Goal: Task Accomplishment & Management: Use online tool/utility

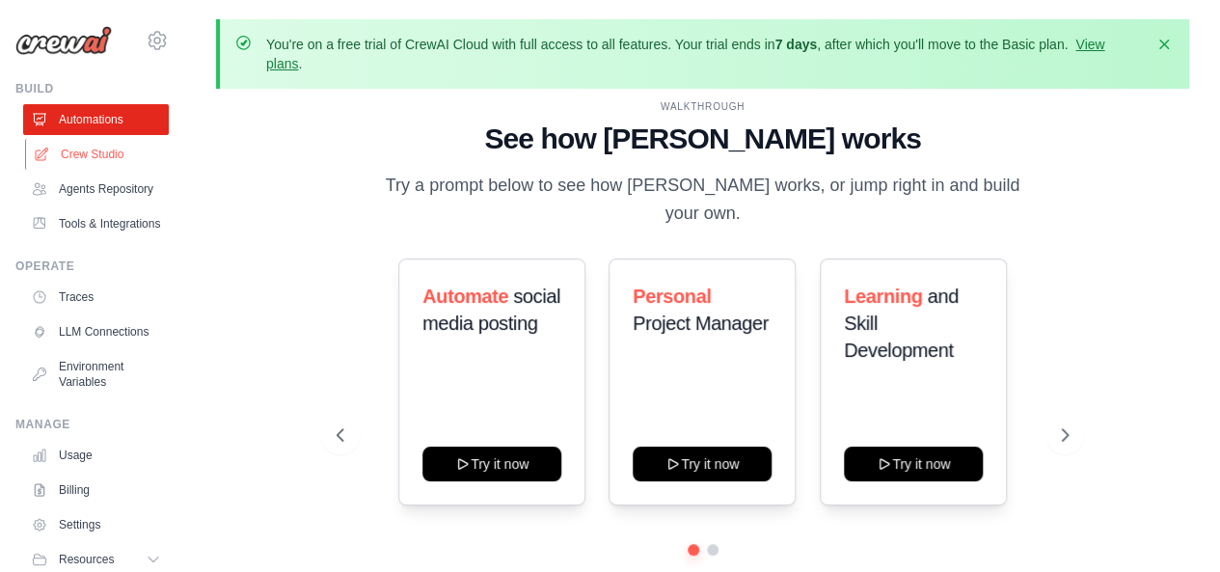
click at [127, 163] on link "Crew Studio" at bounding box center [98, 154] width 146 height 31
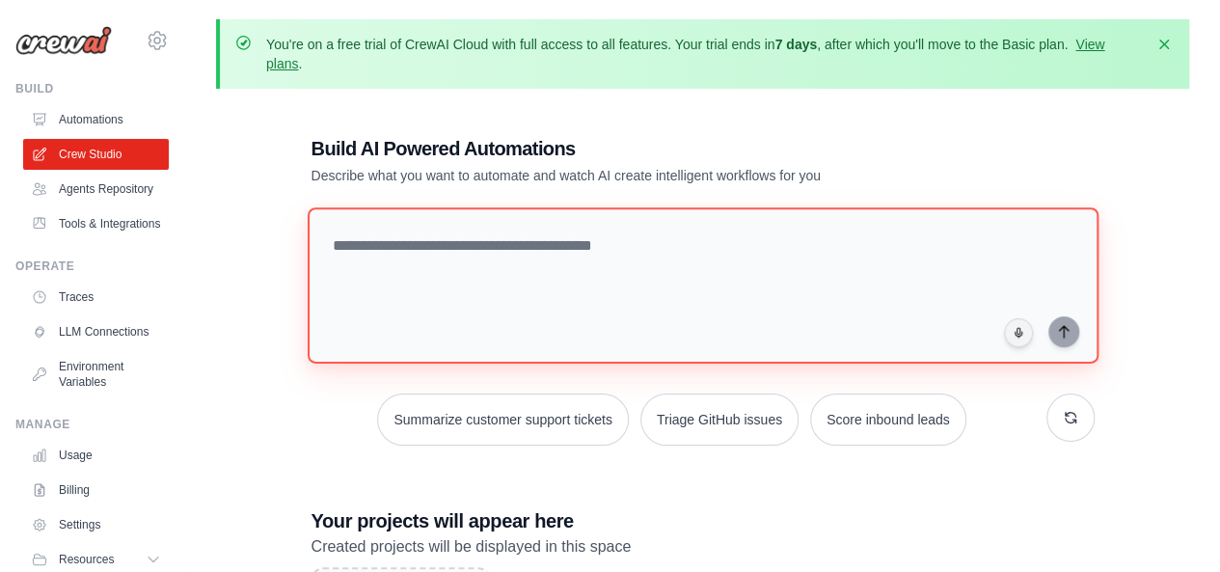
click at [556, 228] on textarea at bounding box center [702, 285] width 791 height 156
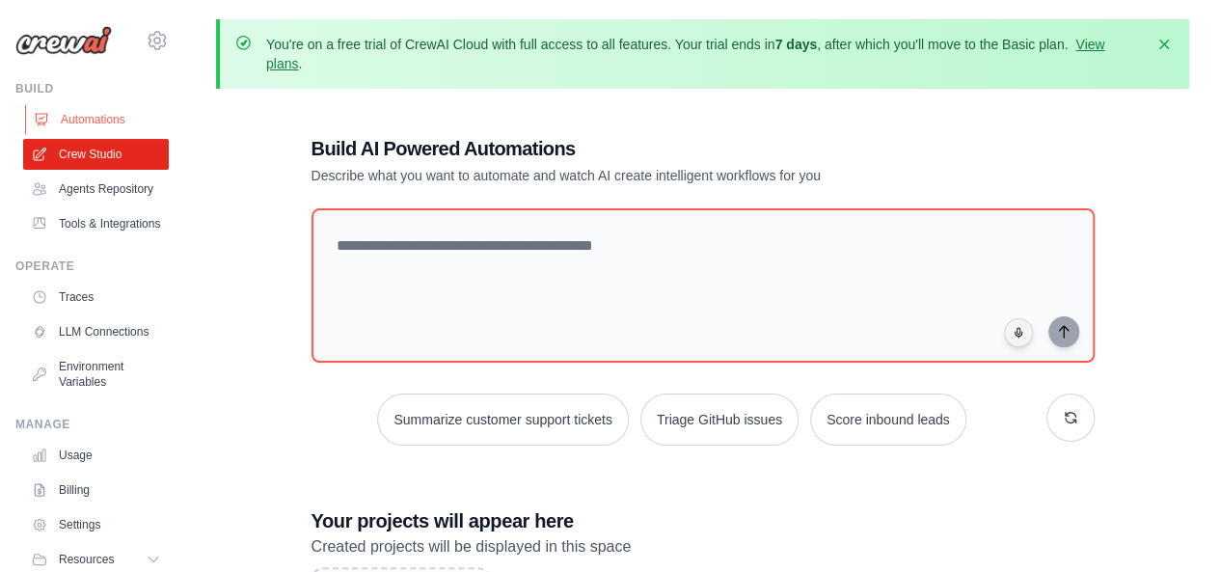
click at [85, 122] on link "Automations" at bounding box center [98, 119] width 146 height 31
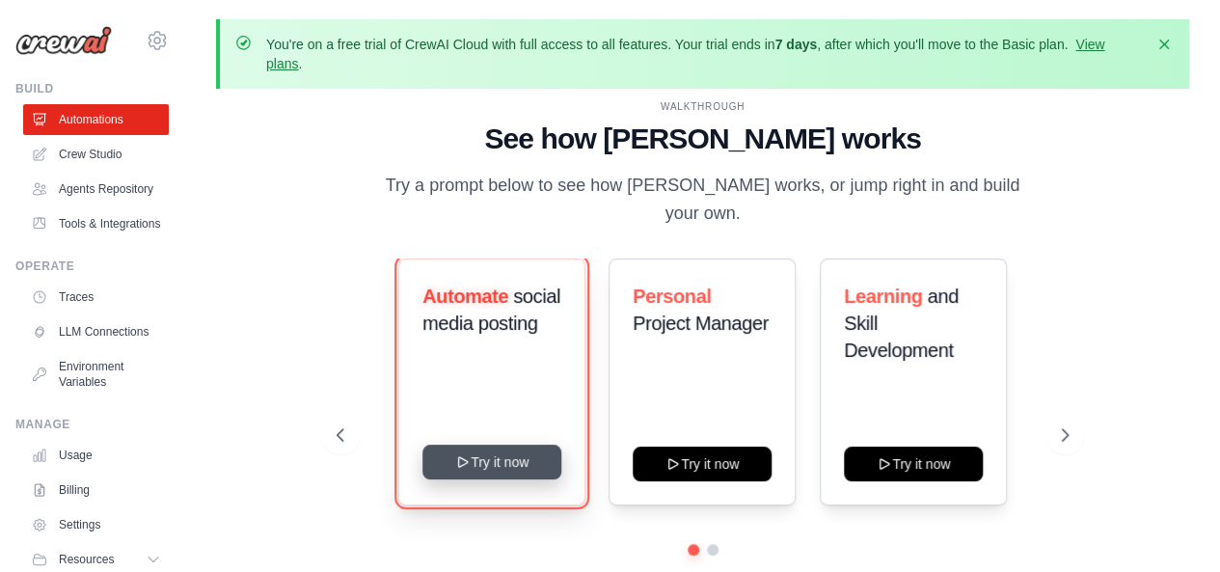
click at [488, 454] on button "Try it now" at bounding box center [491, 462] width 139 height 35
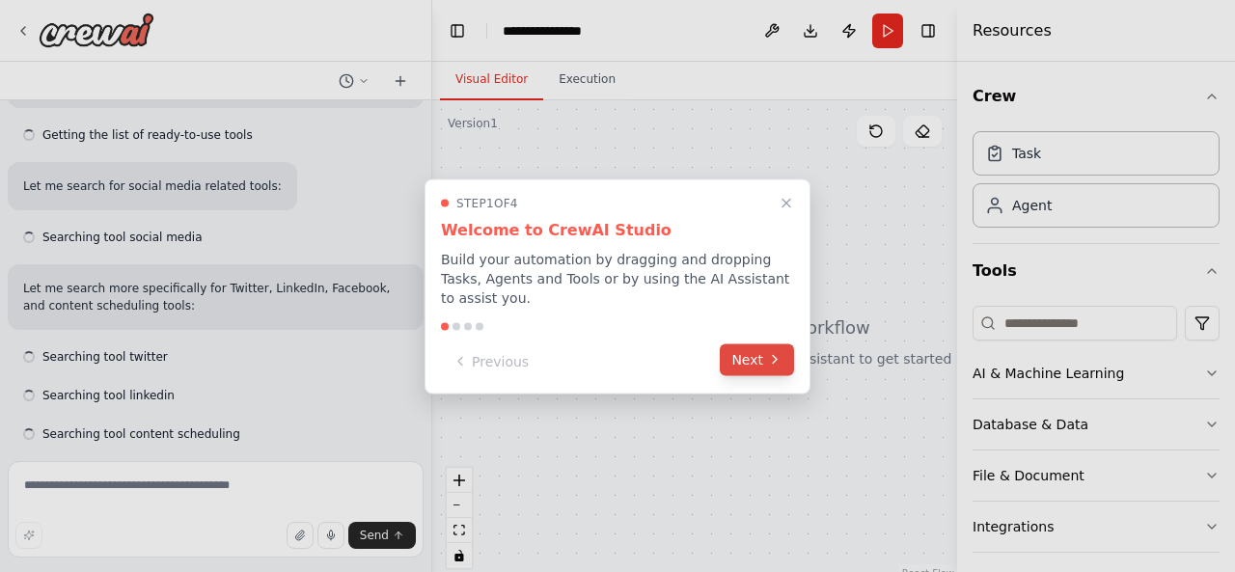
click at [755, 347] on button "Next" at bounding box center [756, 359] width 74 height 32
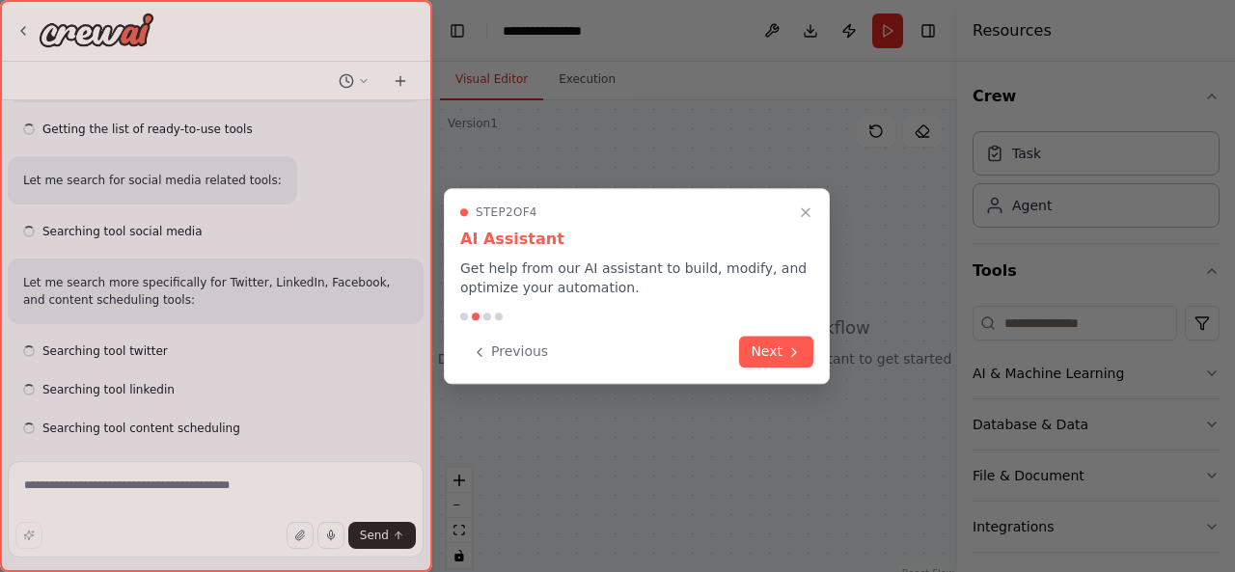
click at [755, 347] on button "Next" at bounding box center [776, 352] width 74 height 32
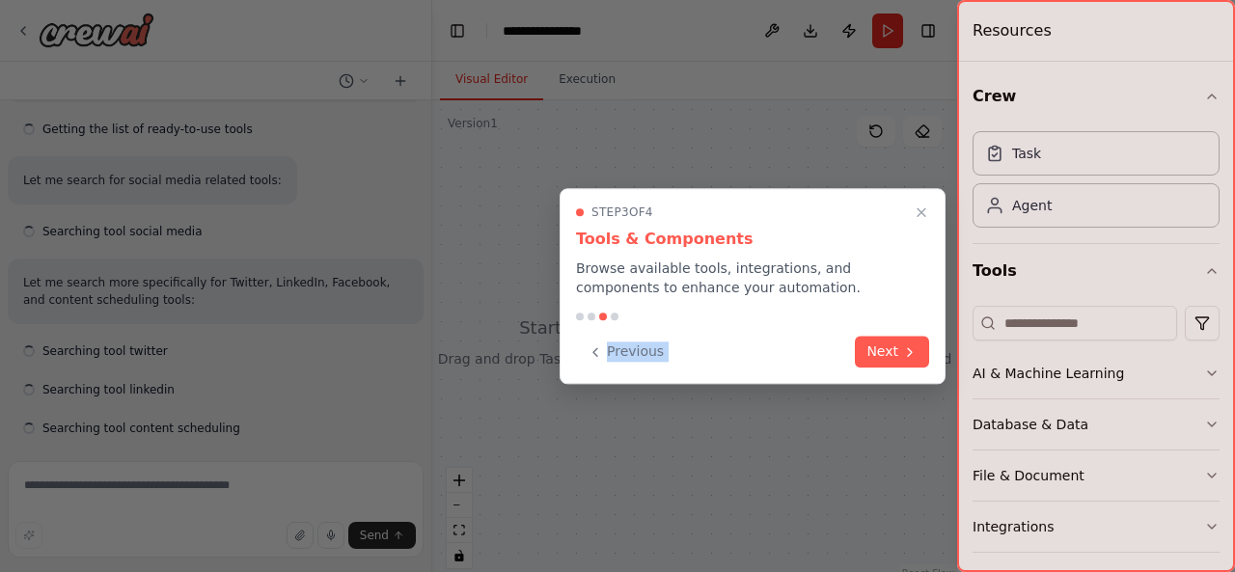
click at [755, 347] on div "Previous Next" at bounding box center [752, 352] width 353 height 32
click at [882, 360] on button "Next" at bounding box center [892, 350] width 74 height 32
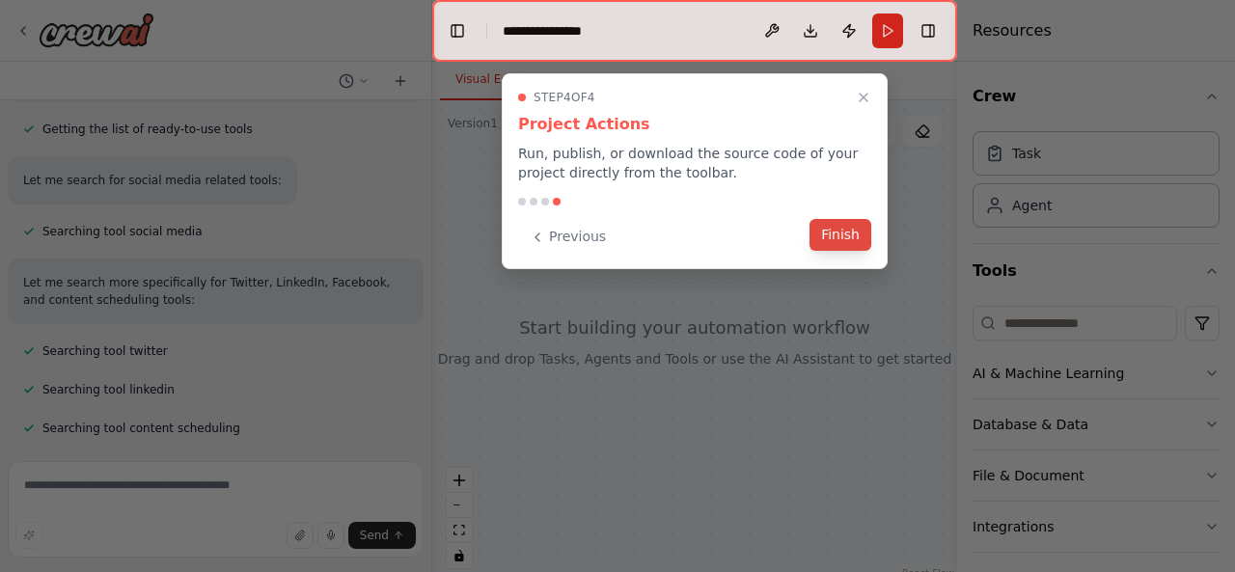
click at [837, 239] on button "Finish" at bounding box center [840, 235] width 62 height 32
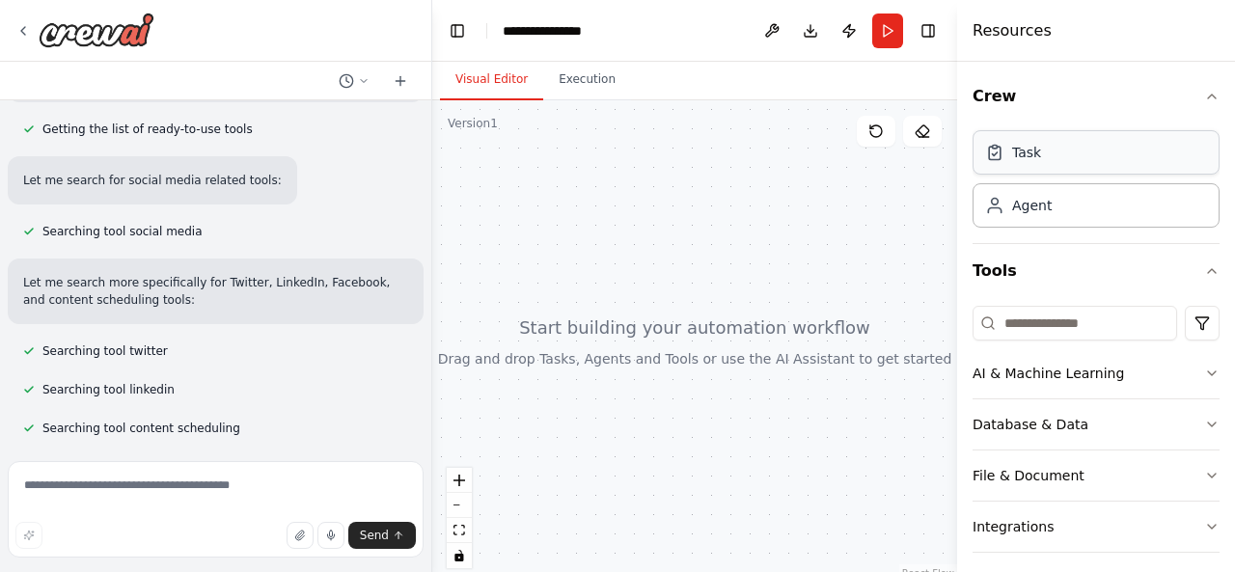
click at [1022, 171] on div "Task" at bounding box center [1095, 152] width 247 height 44
click at [1116, 138] on div "Task" at bounding box center [1095, 152] width 247 height 44
click at [1034, 326] on input at bounding box center [1074, 323] width 204 height 35
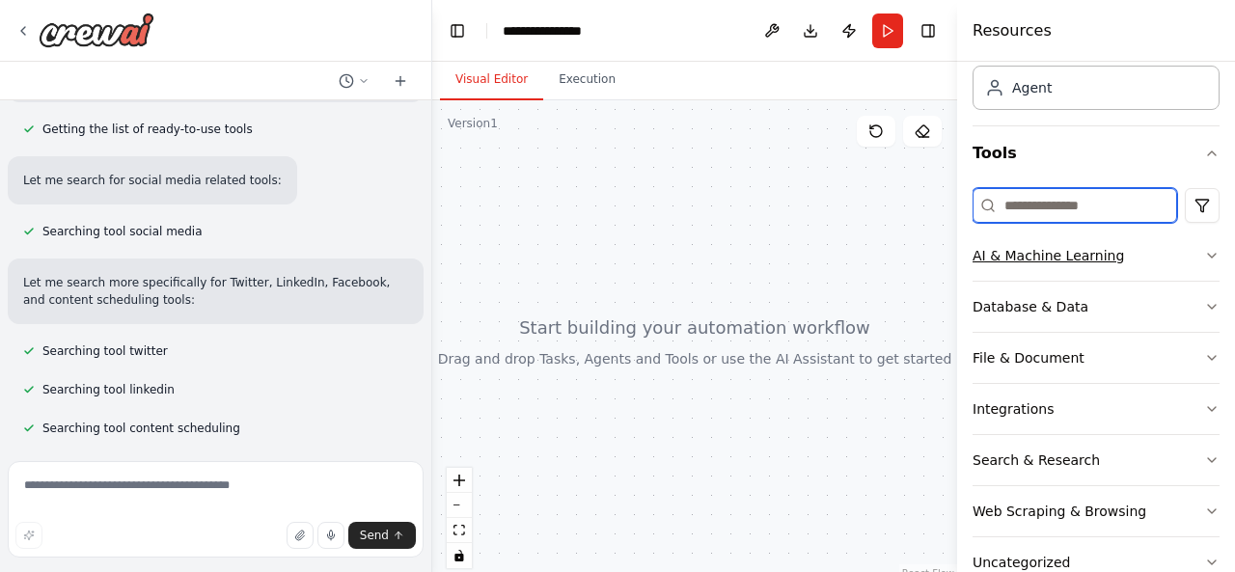
scroll to position [160, 0]
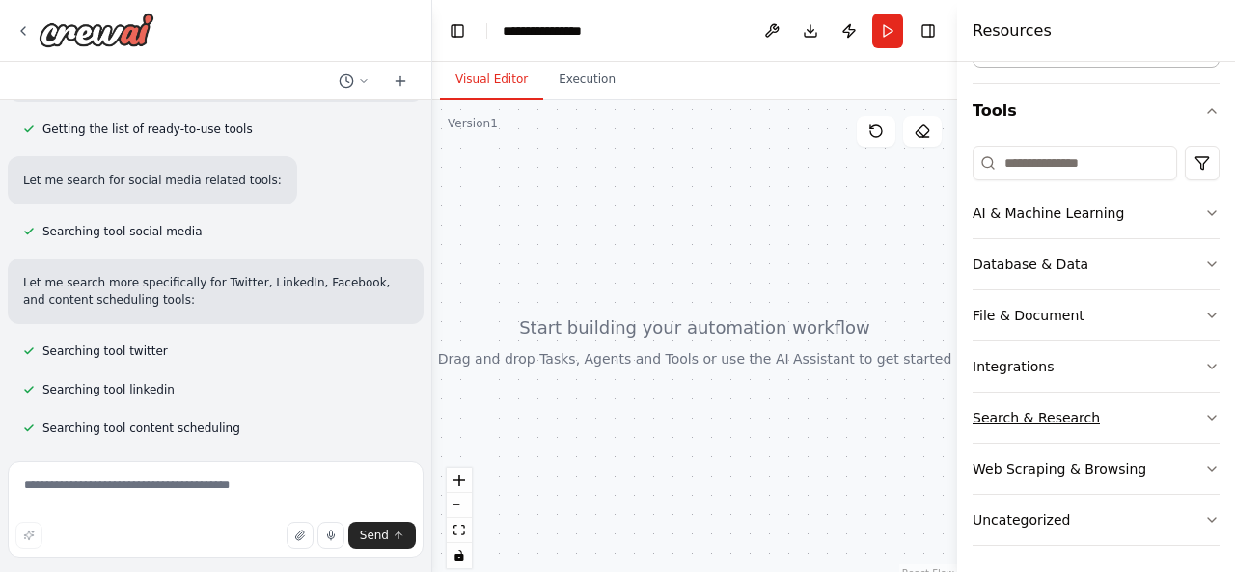
click at [1045, 408] on div "Search & Research" at bounding box center [1035, 417] width 127 height 19
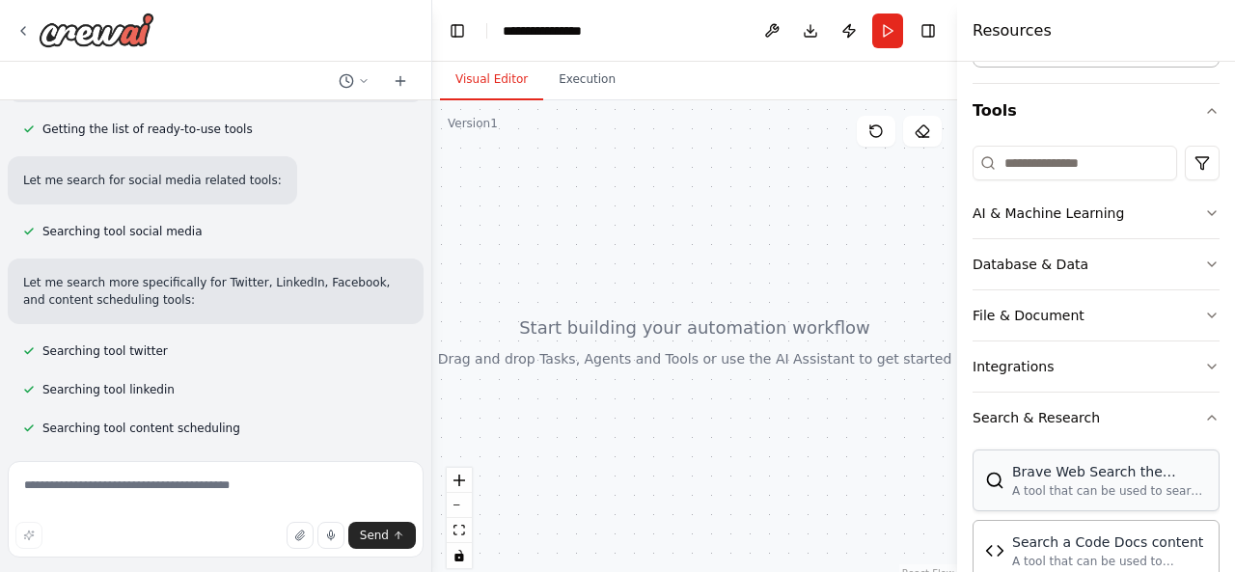
click at [1053, 474] on div "Brave Web Search the internet" at bounding box center [1109, 471] width 195 height 19
click at [1103, 491] on div "A tool that can be used to search the internet with a search_query." at bounding box center [1109, 490] width 195 height 15
click at [743, 372] on div at bounding box center [694, 341] width 525 height 482
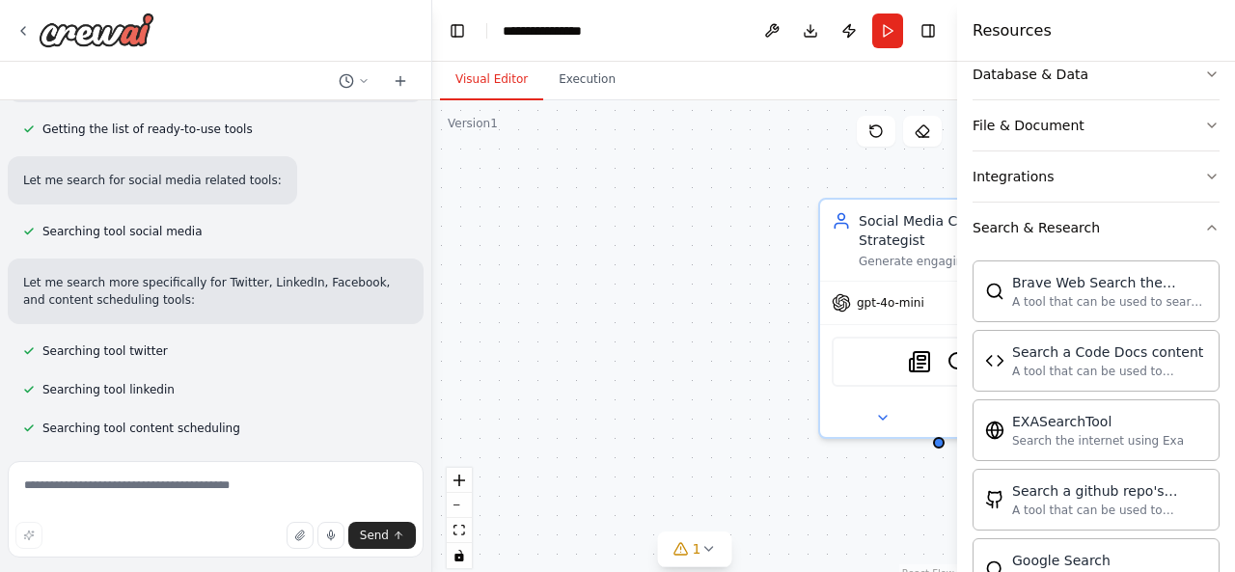
scroll to position [353, 0]
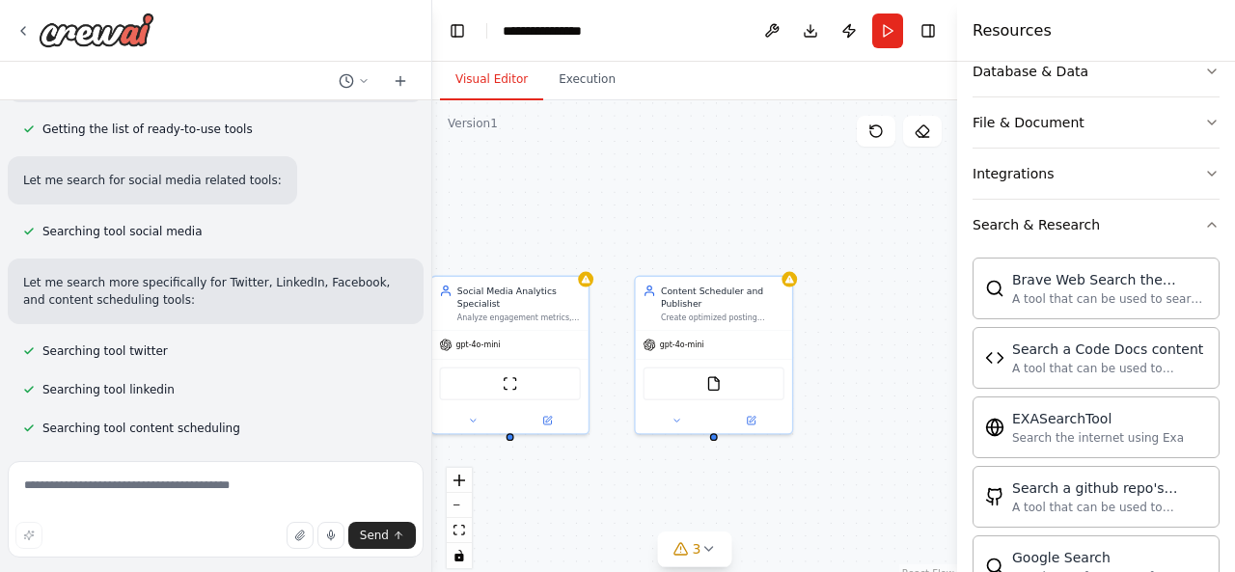
drag, startPoint x: 896, startPoint y: 473, endPoint x: 395, endPoint y: 450, distance: 501.0
click at [395, 450] on div "Create a crew that schedules and publishes social media content across multiple…" at bounding box center [617, 286] width 1235 height 572
drag, startPoint x: 744, startPoint y: 318, endPoint x: 729, endPoint y: 380, distance: 63.4
click at [729, 380] on div "FileReadTool" at bounding box center [713, 381] width 141 height 33
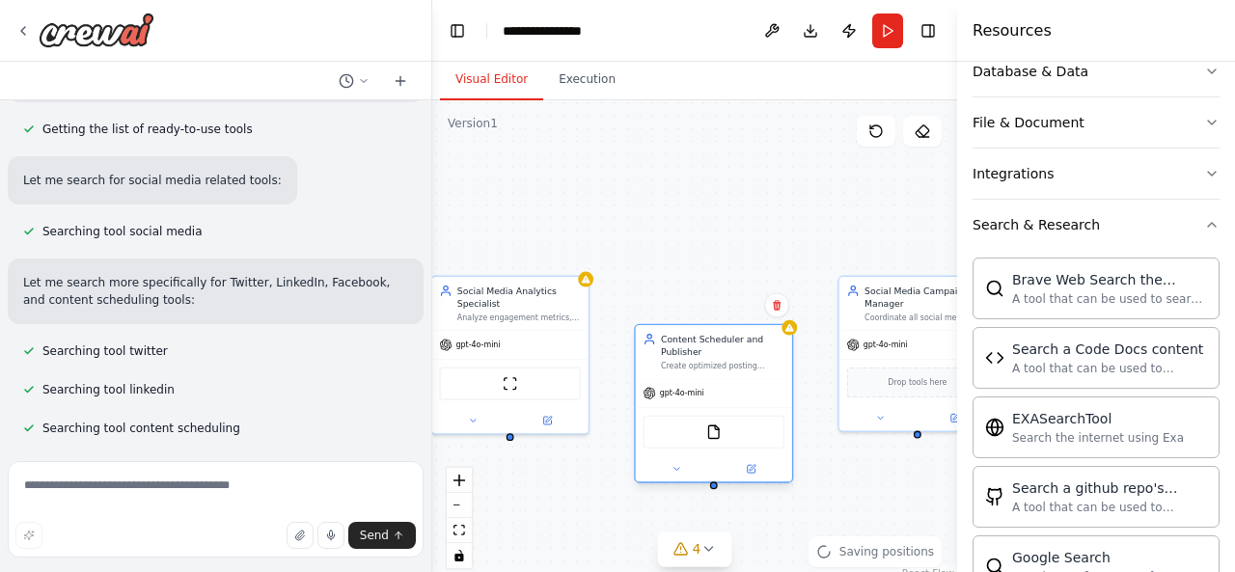
drag, startPoint x: 741, startPoint y: 330, endPoint x: 742, endPoint y: 352, distance: 22.2
click at [742, 379] on div "gpt-4o-mini" at bounding box center [714, 393] width 156 height 28
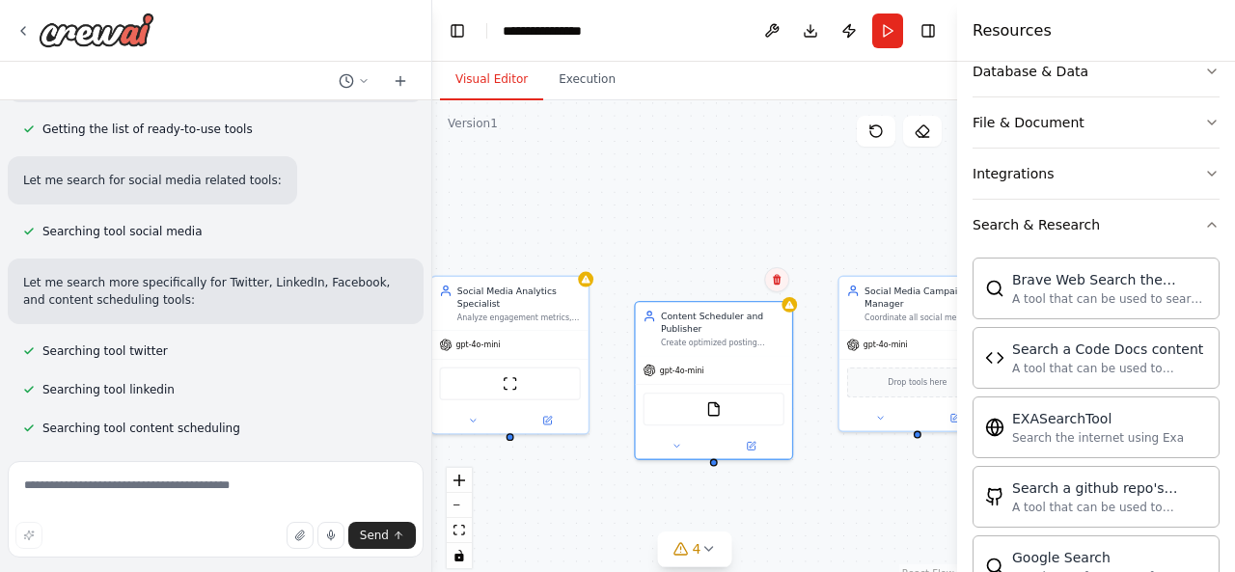
click at [781, 275] on icon at bounding box center [777, 280] width 12 height 12
click at [732, 281] on button "Confirm" at bounding box center [722, 279] width 68 height 23
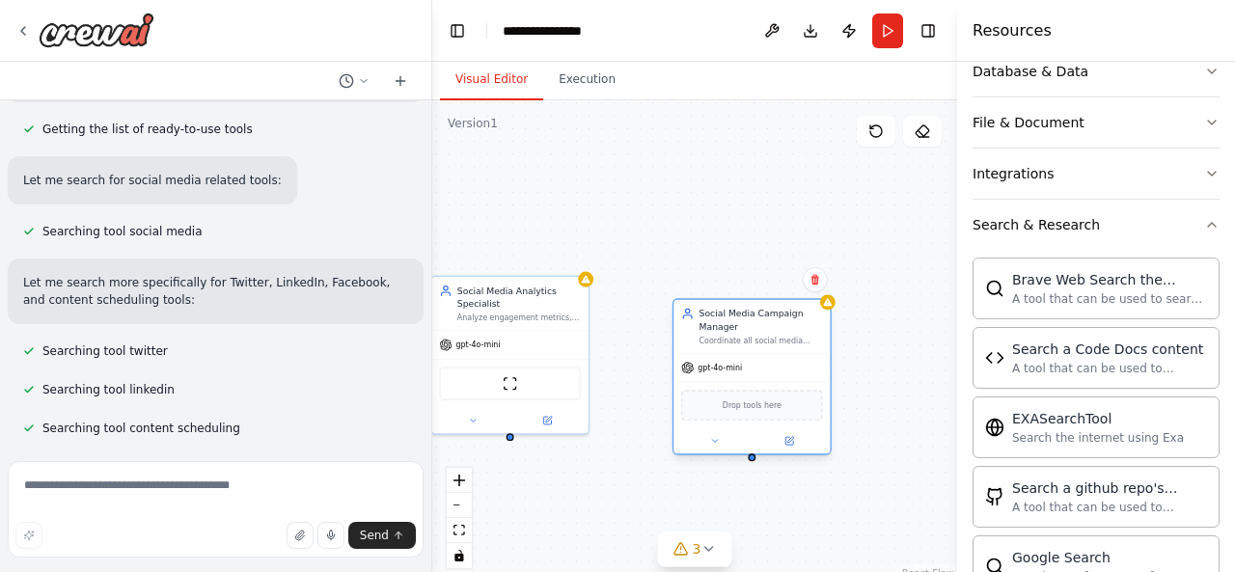
drag, startPoint x: 863, startPoint y: 305, endPoint x: 681, endPoint y: 316, distance: 182.6
click at [681, 316] on div "Social Media Campaign Manager Coordinate all social media activities, compile c…" at bounding box center [751, 327] width 141 height 39
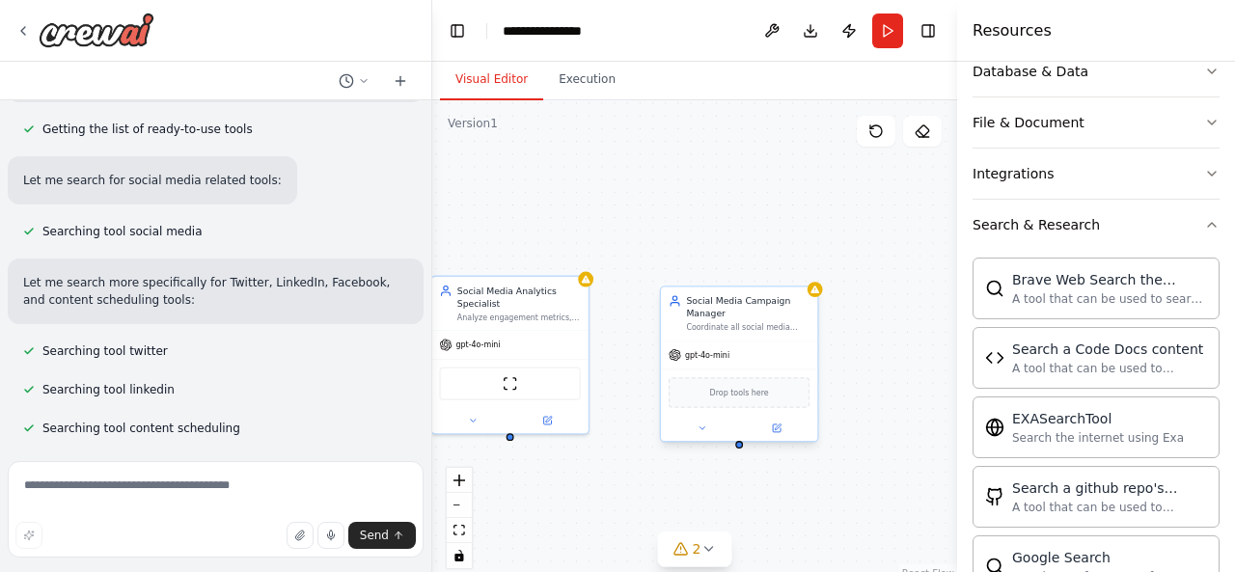
click at [779, 315] on div "Social Media Campaign Manager" at bounding box center [747, 306] width 123 height 25
click at [806, 269] on icon at bounding box center [803, 267] width 12 height 12
click at [762, 268] on button "Confirm" at bounding box center [747, 267] width 68 height 23
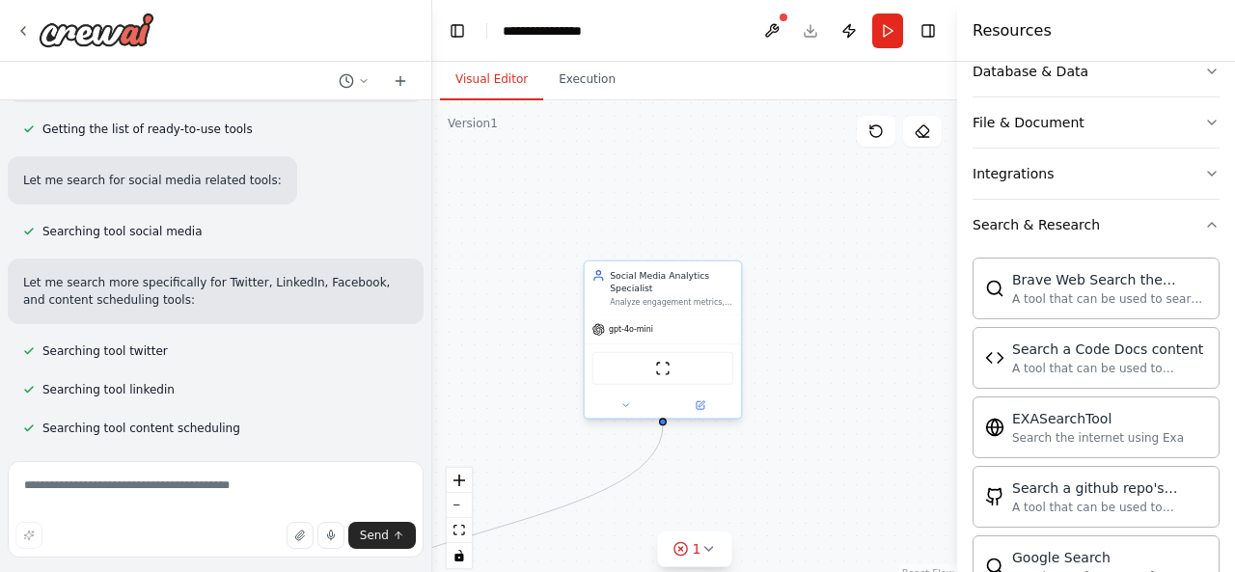
drag, startPoint x: 538, startPoint y: 402, endPoint x: 698, endPoint y: 389, distance: 160.7
click at [698, 389] on div "ScrapeWebsiteTool" at bounding box center [662, 367] width 156 height 49
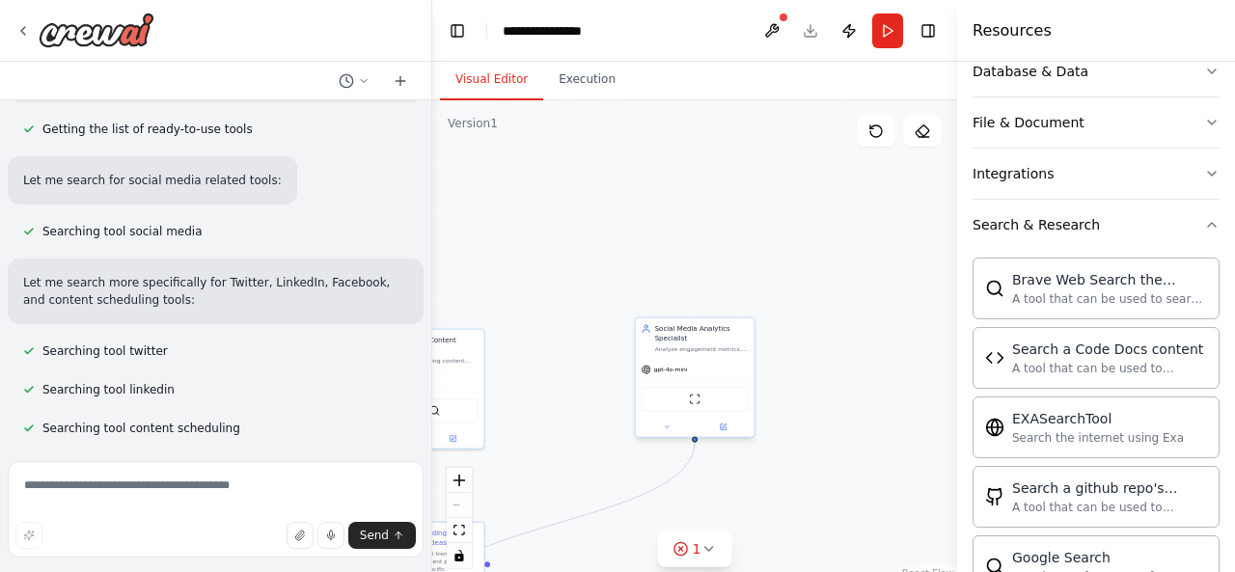
click at [706, 362] on div "gpt-4o-mini" at bounding box center [695, 369] width 119 height 21
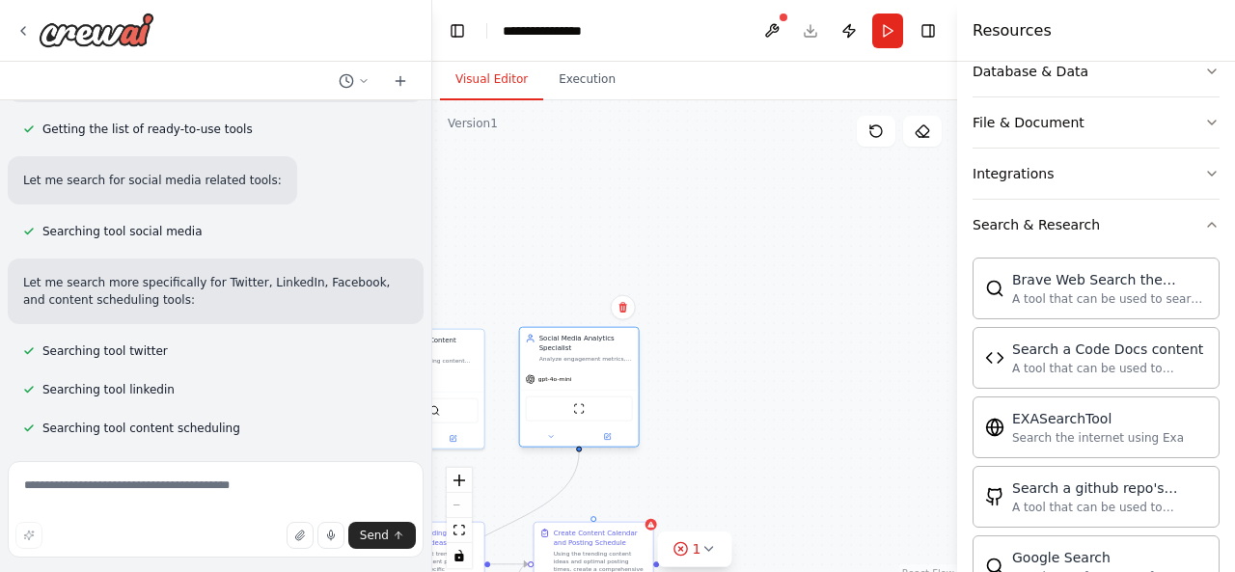
click at [636, 344] on div "Social Media Analytics Specialist Analyze engagement metrics, identify optimal …" at bounding box center [579, 348] width 119 height 41
click at [624, 318] on button at bounding box center [623, 307] width 25 height 25
click at [542, 308] on button "Confirm" at bounding box center [567, 307] width 68 height 23
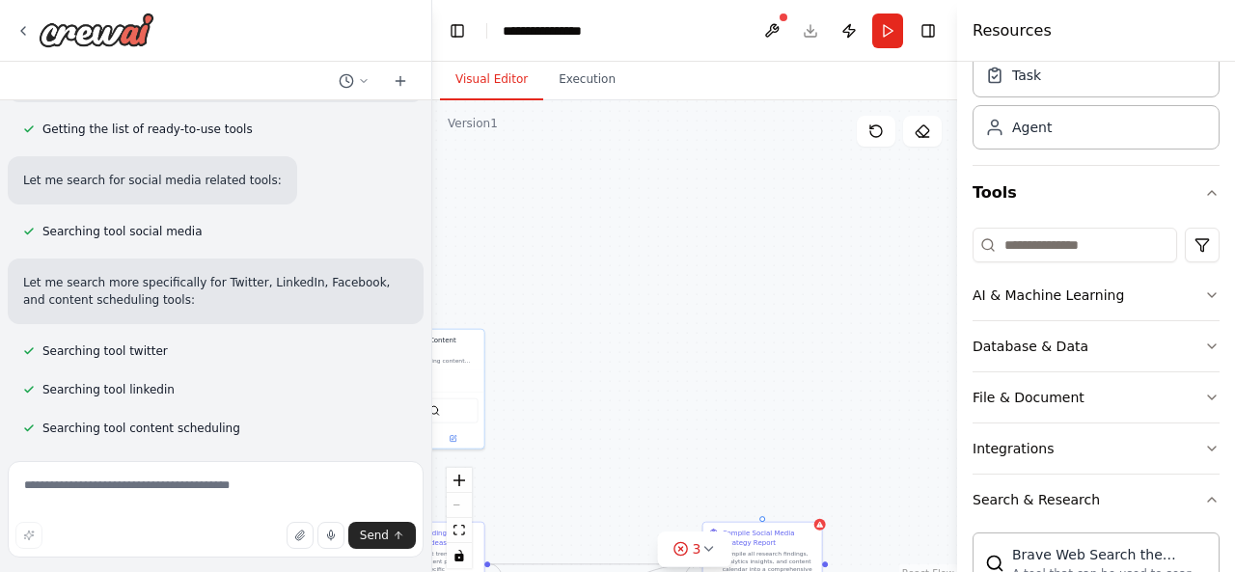
scroll to position [69, 0]
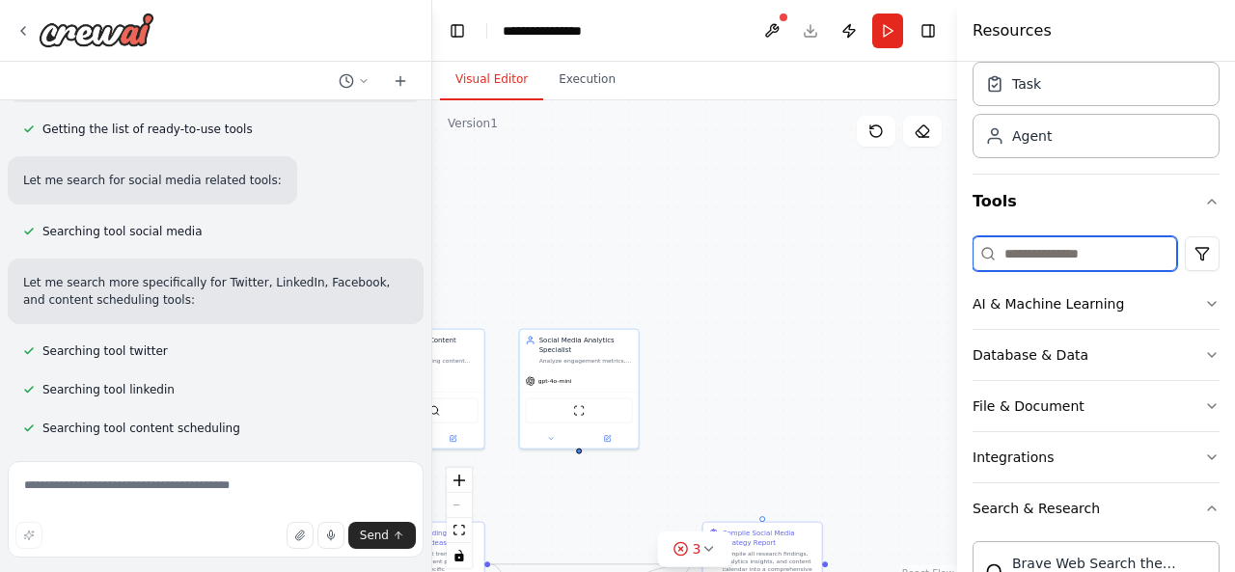
click at [1072, 255] on input at bounding box center [1074, 253] width 204 height 35
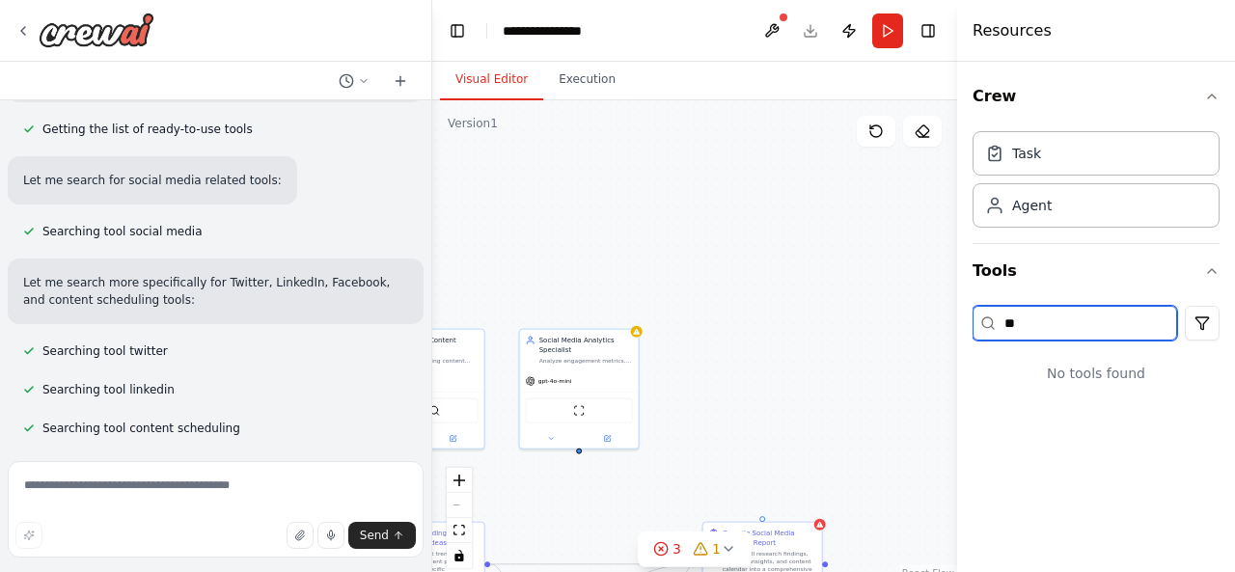
type input "*"
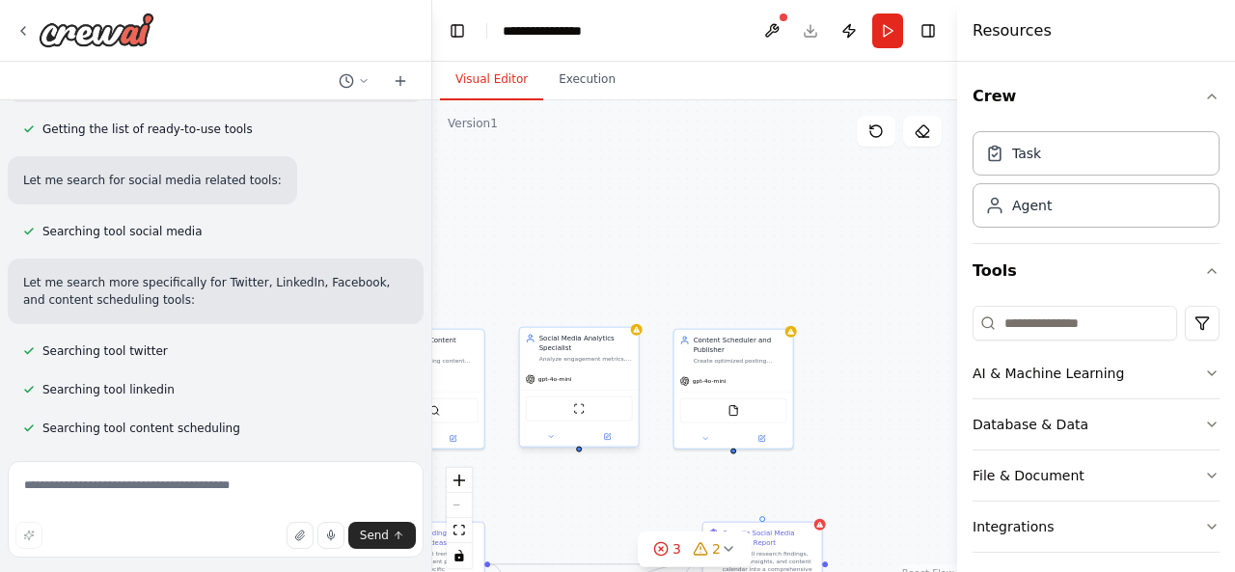
click at [611, 364] on div "Social Media Analytics Specialist Analyze engagement metrics, identify optimal …" at bounding box center [579, 348] width 119 height 41
click at [631, 319] on div "Confirm" at bounding box center [623, 307] width 25 height 25
click at [622, 310] on icon at bounding box center [622, 307] width 8 height 11
click at [578, 308] on button "Confirm" at bounding box center [567, 307] width 68 height 23
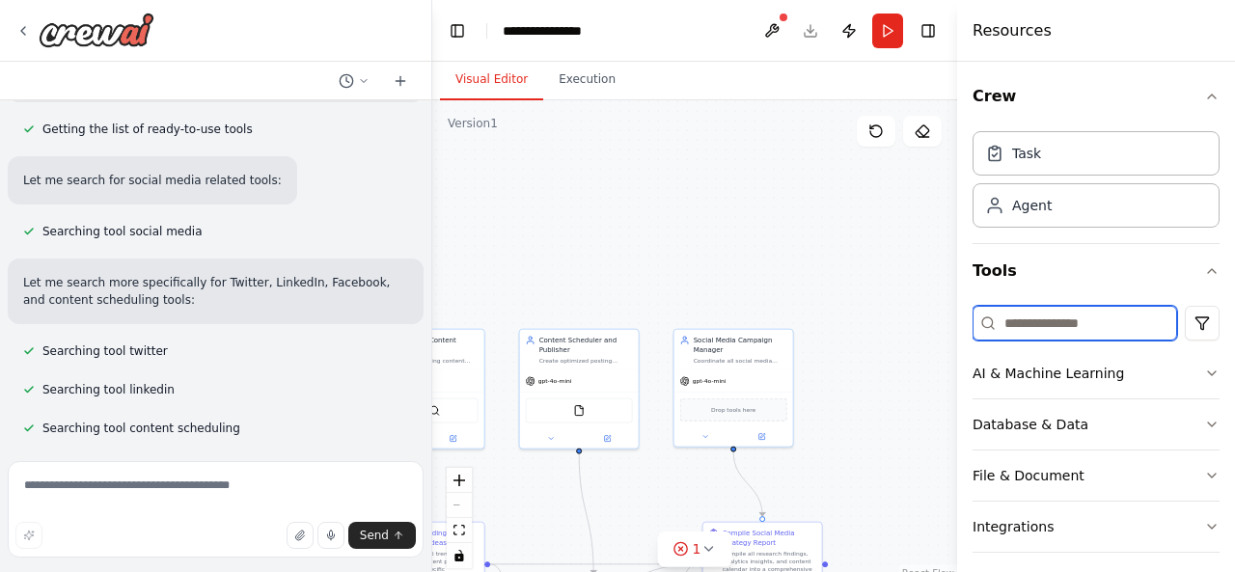
click at [1051, 319] on input at bounding box center [1074, 323] width 204 height 35
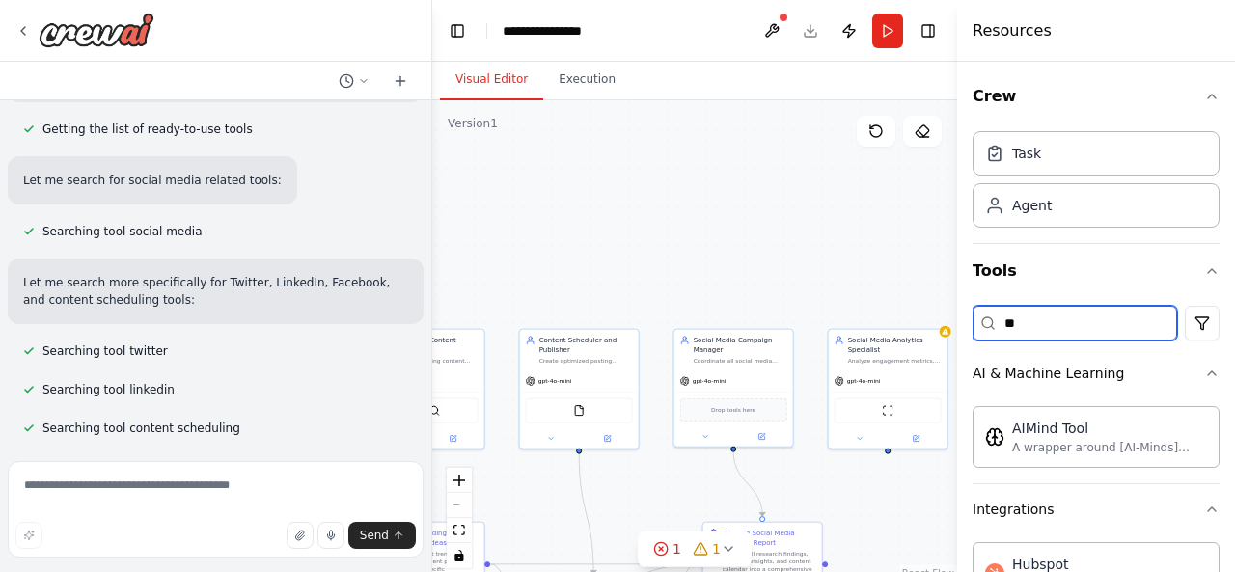
type input "*"
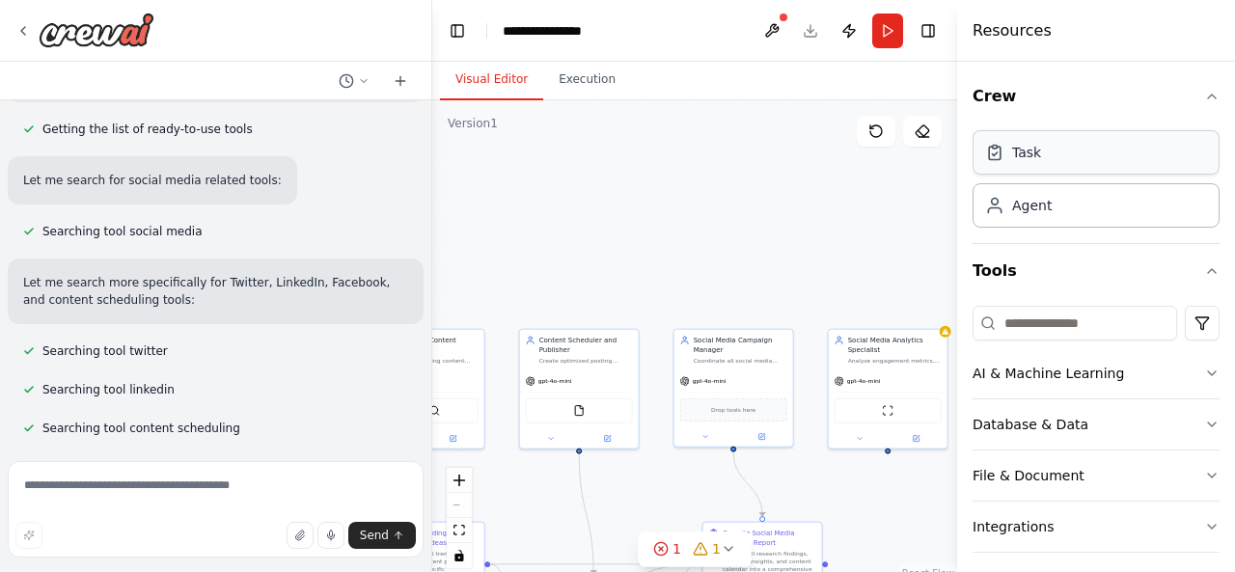
click at [1080, 164] on div "Task" at bounding box center [1095, 152] width 247 height 44
click at [1193, 104] on button "Crew" at bounding box center [1095, 96] width 247 height 54
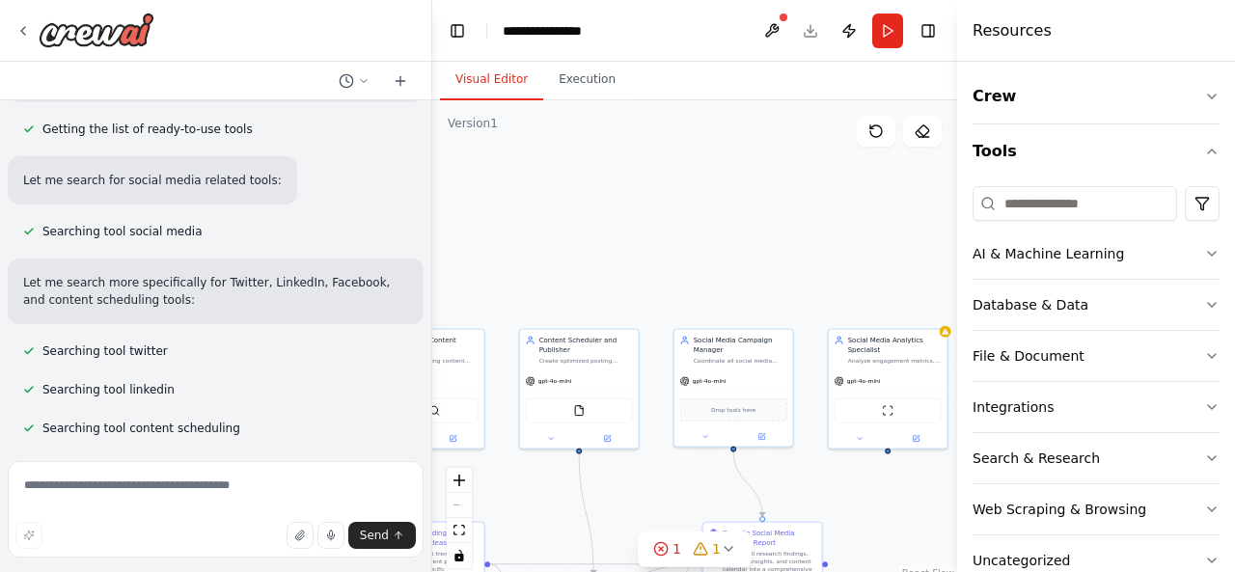
scroll to position [42, 0]
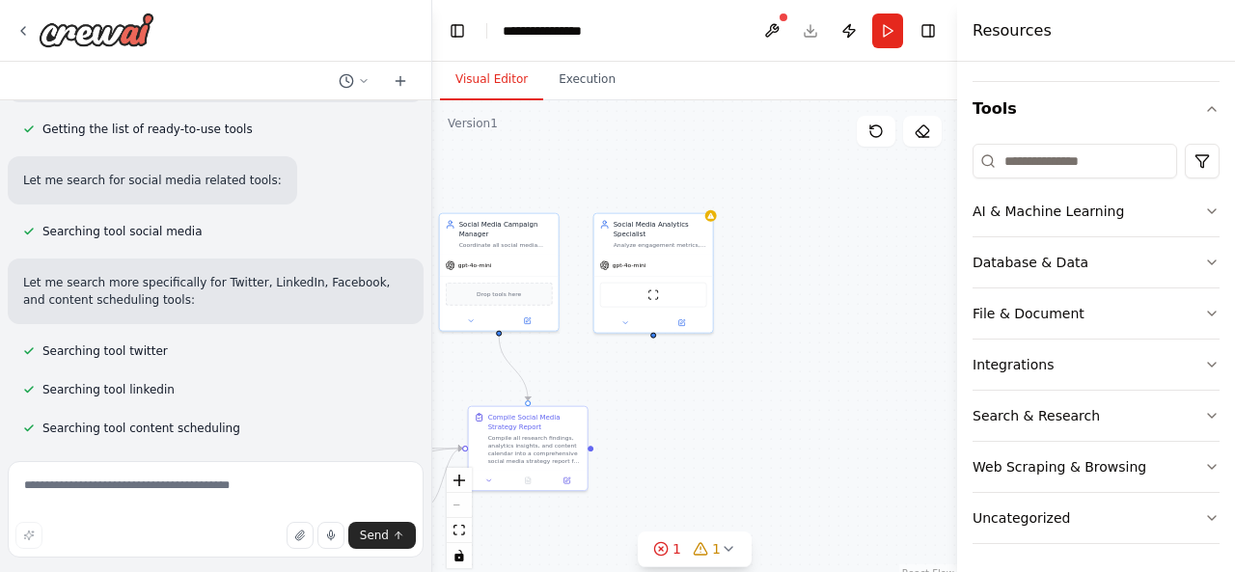
drag, startPoint x: 896, startPoint y: 460, endPoint x: 662, endPoint y: 344, distance: 261.4
click at [662, 344] on div ".deletable-edge-delete-btn { width: 20px; height: 20px; border: 0px solid #ffff…" at bounding box center [694, 341] width 525 height 482
